Goal: Task Accomplishment & Management: Use online tool/utility

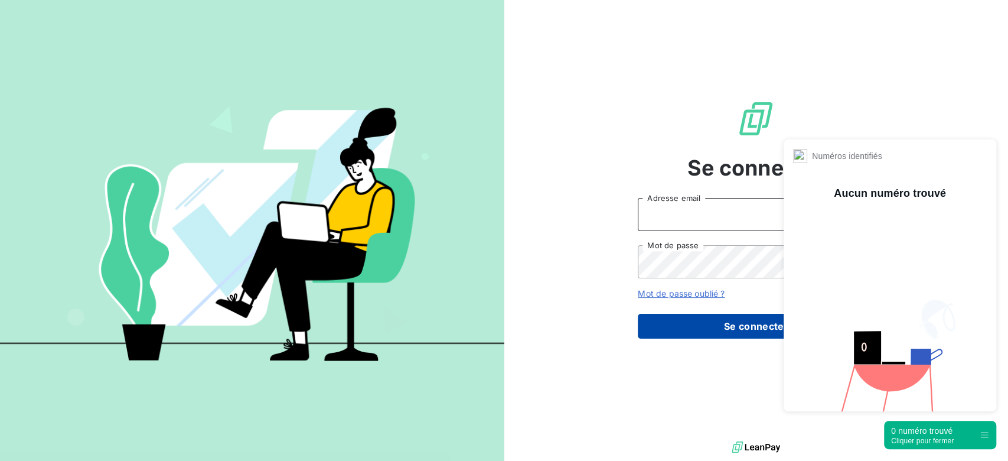
type input "[PERSON_NAME][EMAIL_ADDRESS][DOMAIN_NAME]"
click at [694, 323] on button "Se connecter" at bounding box center [756, 326] width 236 height 25
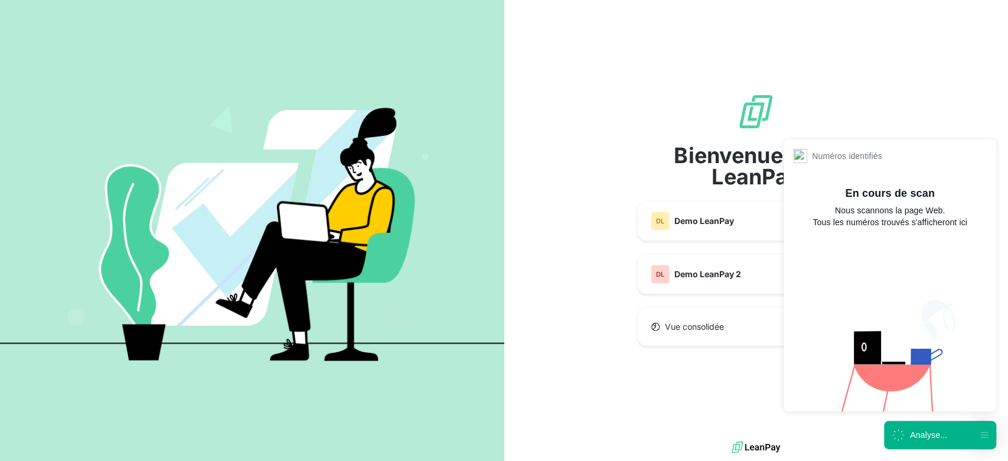
click at [912, 434] on div "Analyse..." at bounding box center [928, 435] width 37 height 12
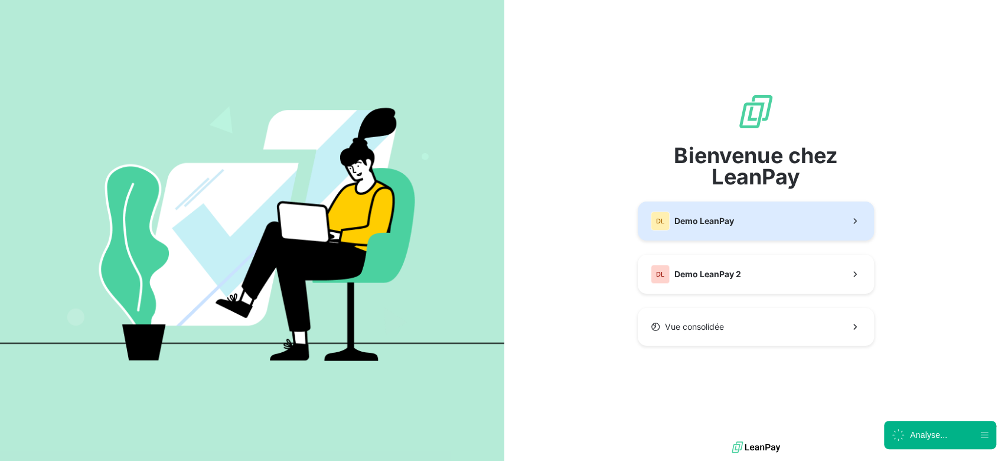
click at [707, 216] on span "Demo LeanPay" at bounding box center [705, 221] width 60 height 12
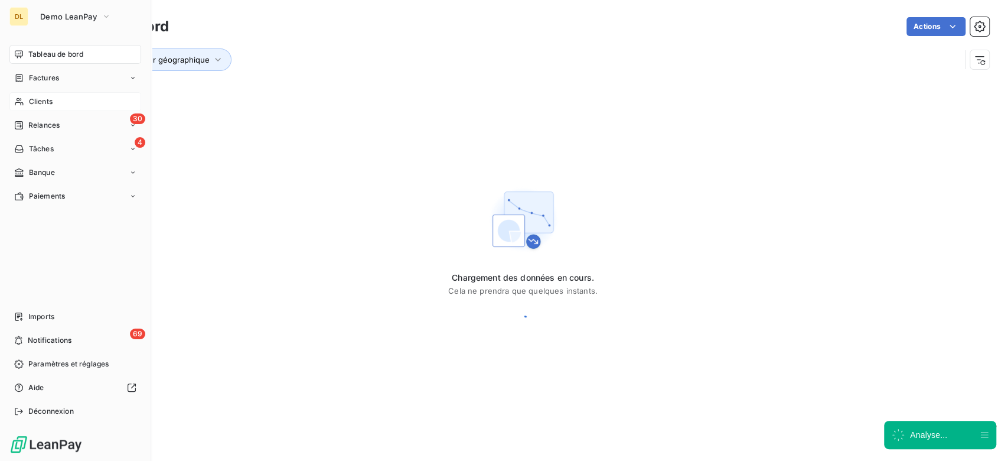
click at [73, 105] on div "Clients" at bounding box center [75, 101] width 132 height 19
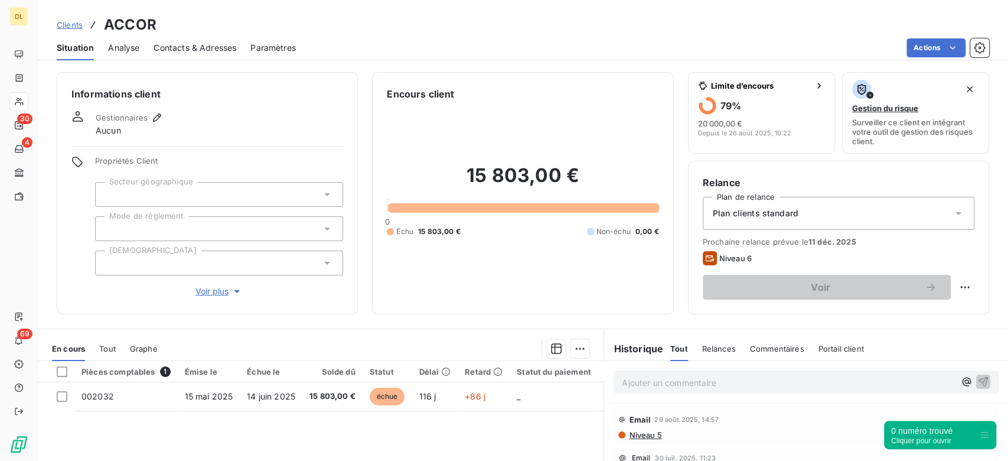
click at [212, 50] on span "Contacts & Adresses" at bounding box center [195, 48] width 83 height 12
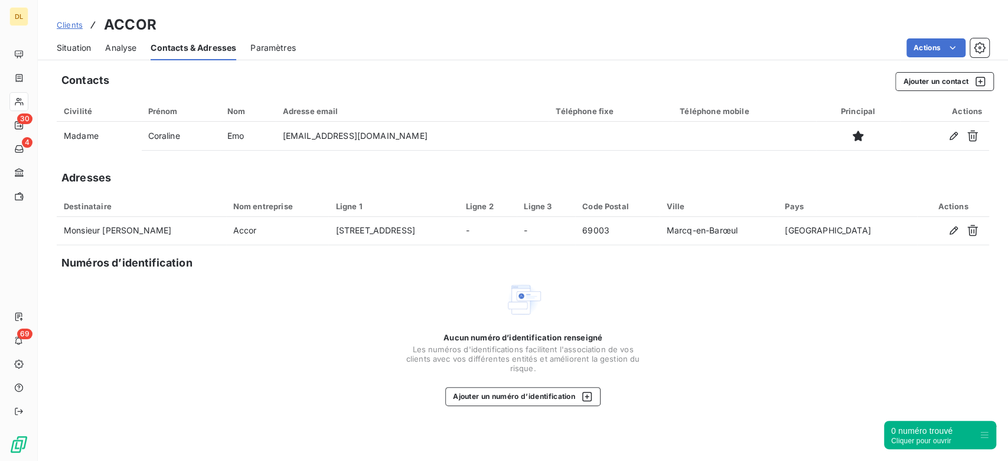
click at [85, 53] on span "Situation" at bounding box center [74, 48] width 34 height 12
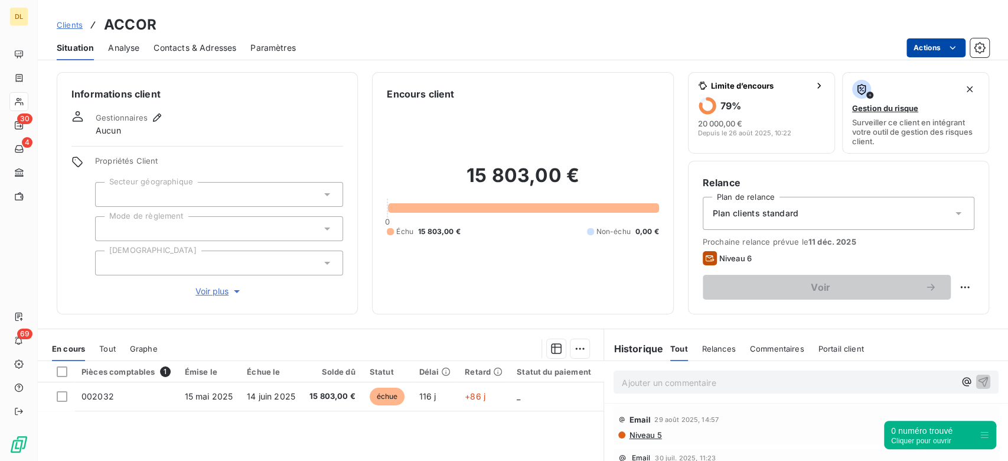
click at [920, 50] on html "DL 30 4 69 Clients ACCOR Situation Analyse Contacts & Adresses Paramètres Actio…" at bounding box center [504, 230] width 1008 height 461
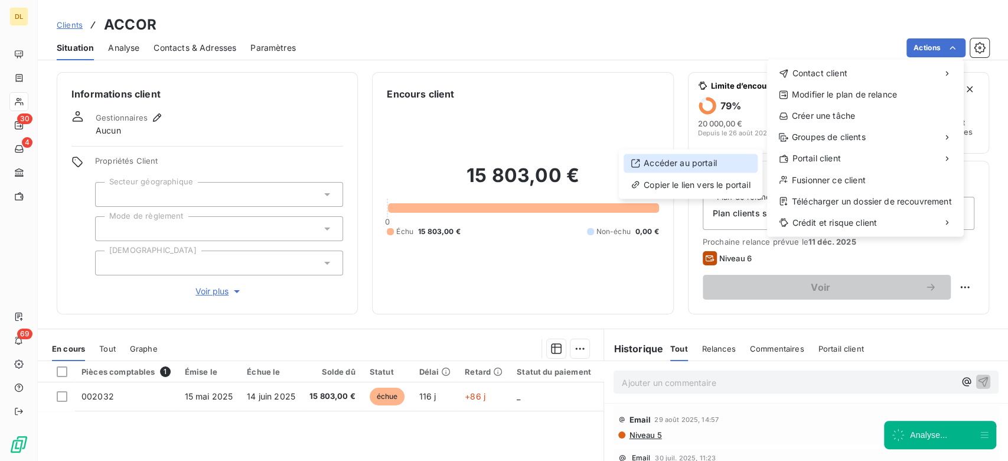
click at [683, 165] on div "Accéder au portail" at bounding box center [691, 163] width 134 height 19
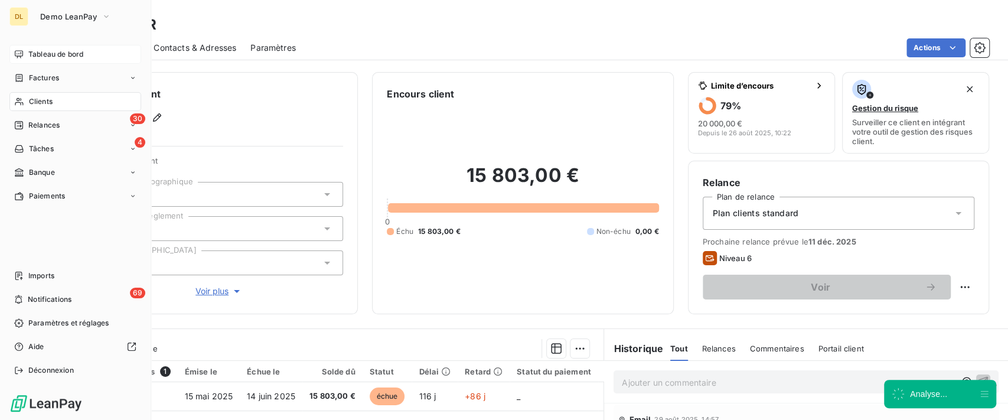
click at [24, 60] on div "Tableau de bord" at bounding box center [75, 54] width 132 height 19
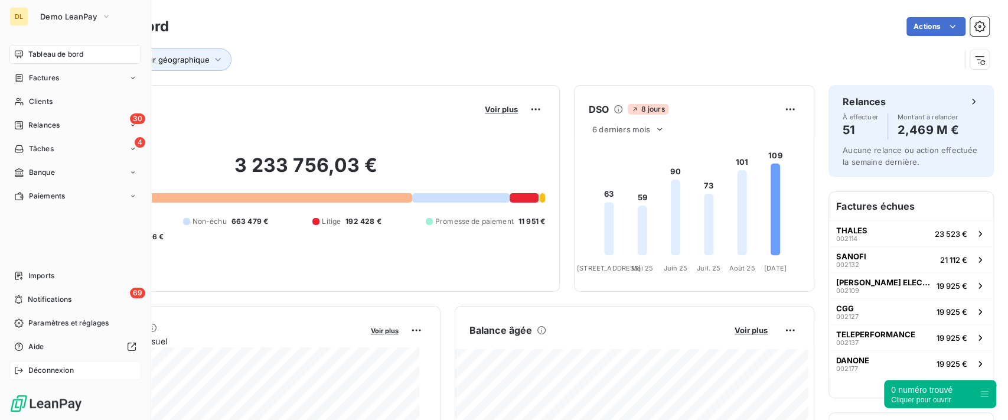
click at [43, 370] on span "Déconnexion" at bounding box center [50, 370] width 45 height 11
